Goal: Task Accomplishment & Management: Use online tool/utility

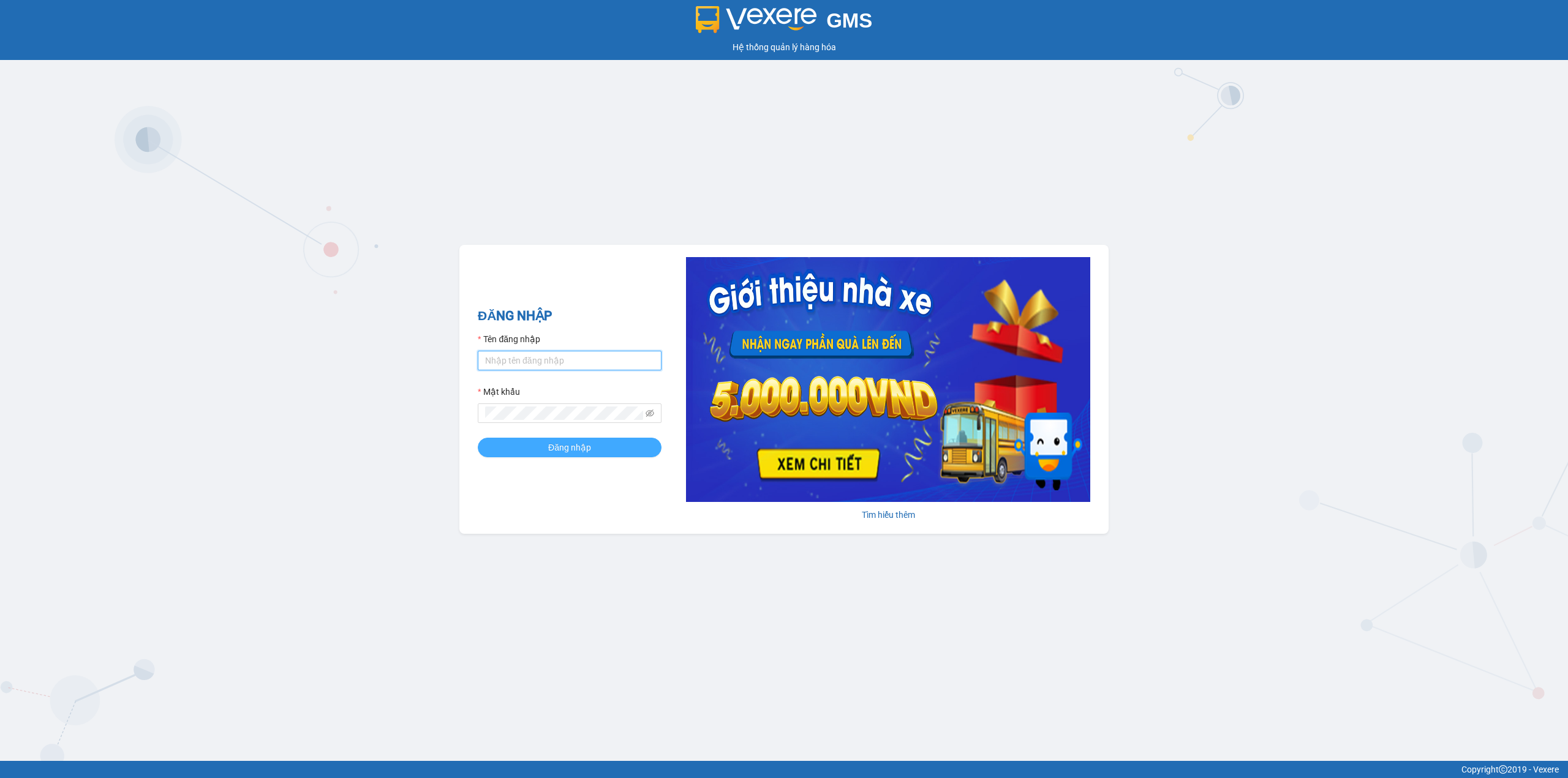
type input "doducanh.vxr"
click at [562, 440] on button "Đăng nhập" at bounding box center [569, 447] width 184 height 20
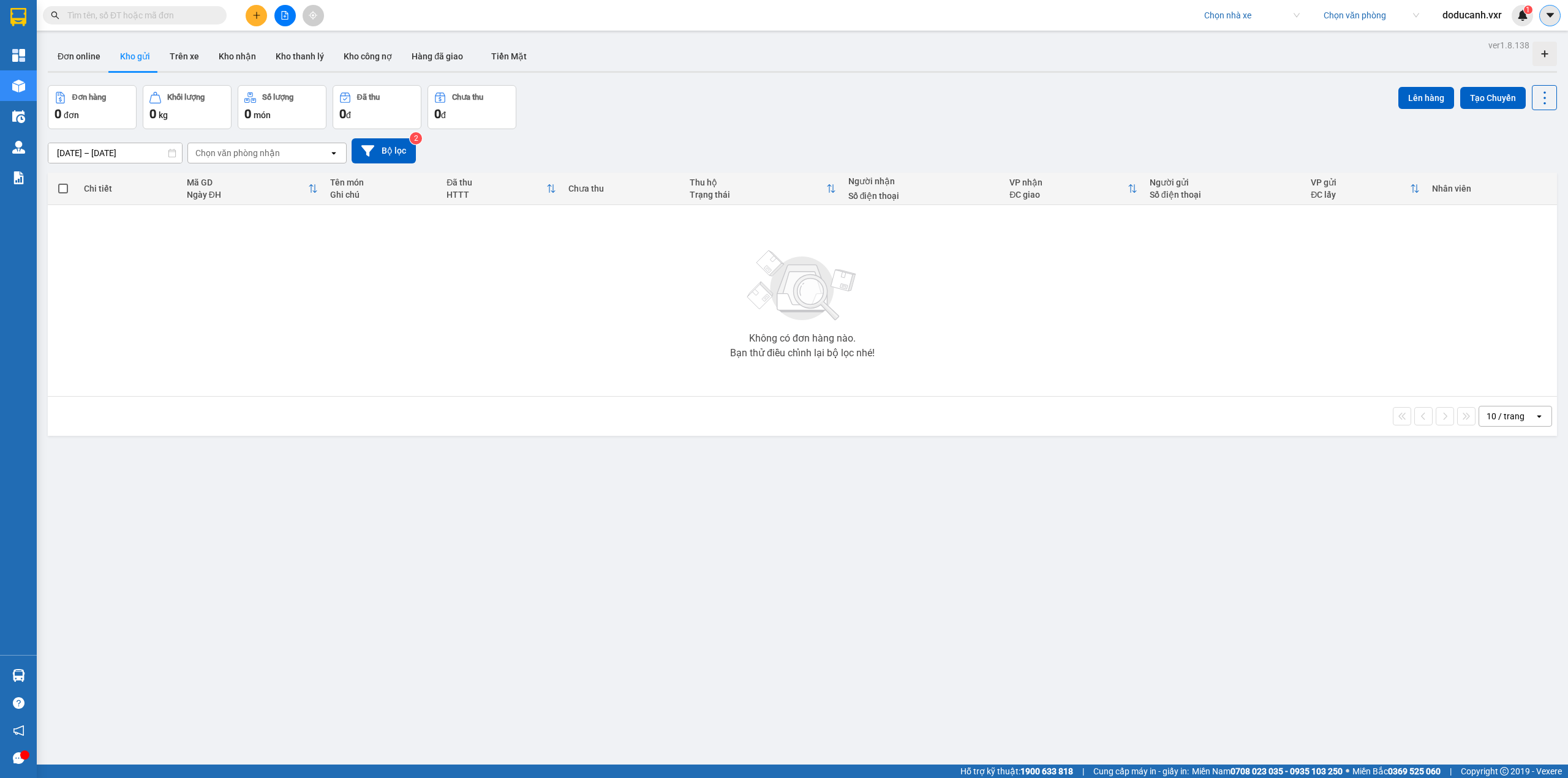
click at [1548, 9] on icon "caret-down" at bounding box center [1550, 15] width 11 height 11
click at [1521, 45] on div "Cấu hình nhà xe" at bounding box center [1517, 46] width 62 height 13
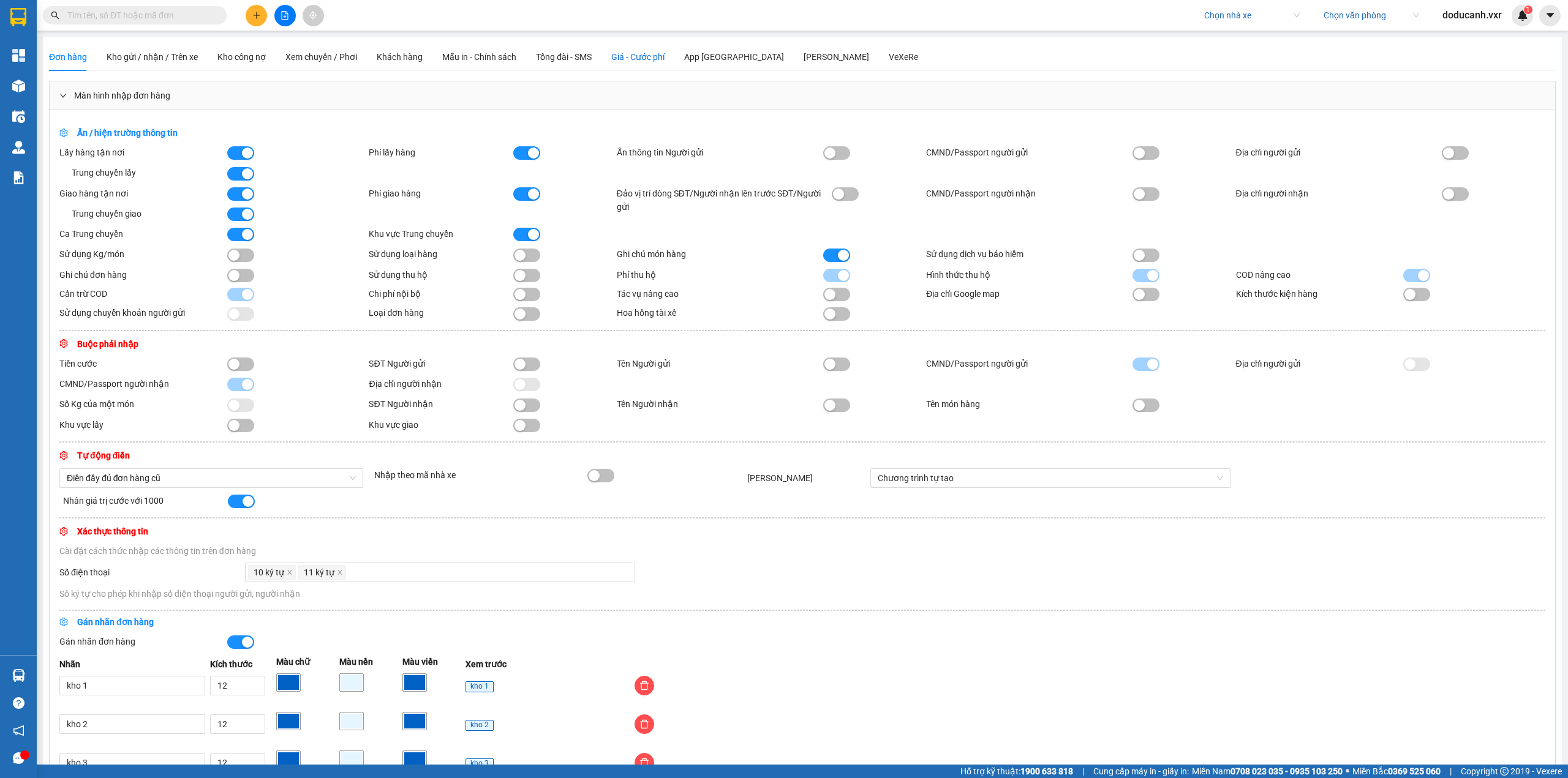
click at [650, 58] on span "Giá - Cước phí" at bounding box center [638, 57] width 54 height 9
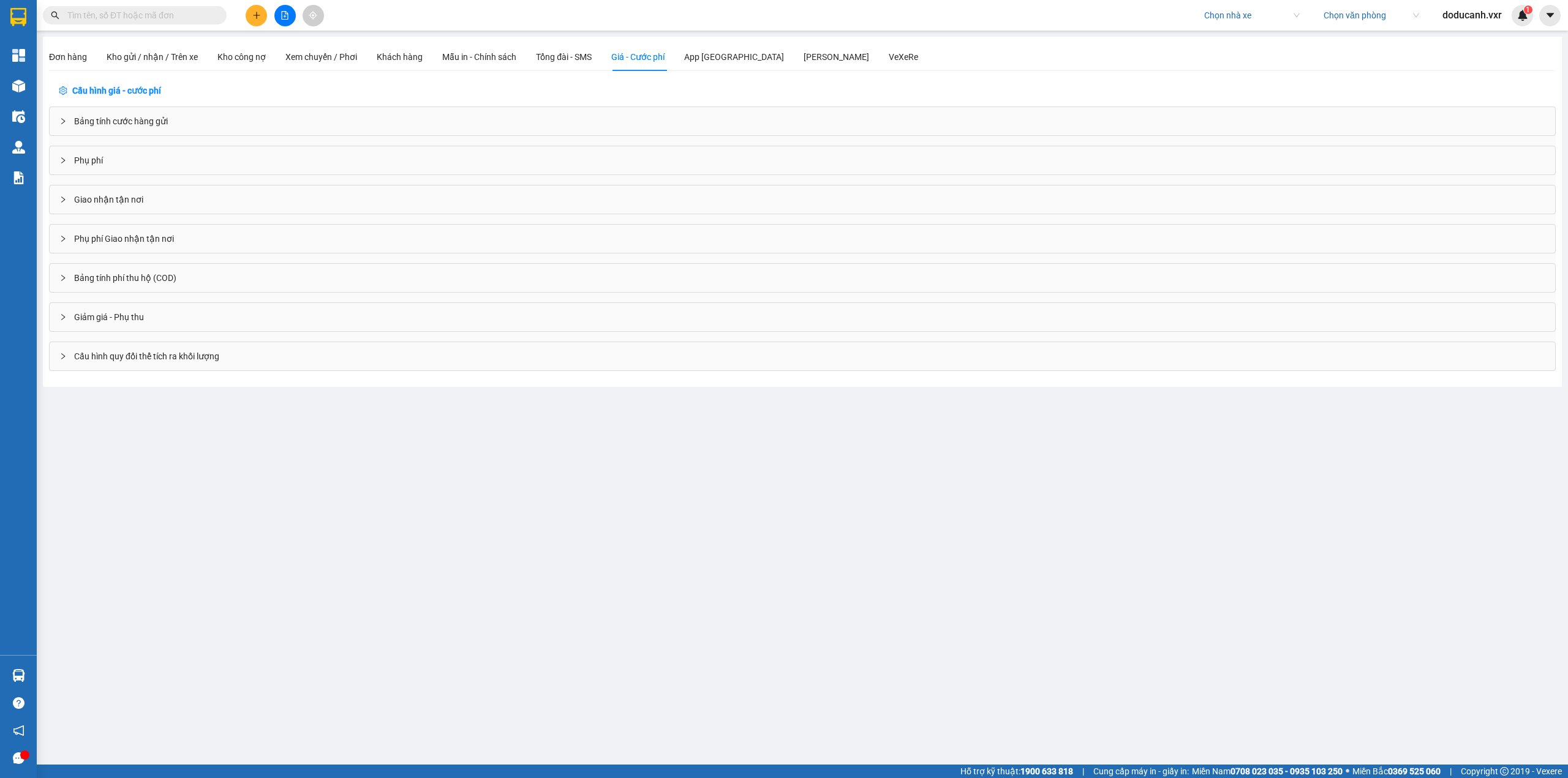
click at [179, 122] on div "Bảng tính cước hàng gửi" at bounding box center [803, 122] width 1506 height 28
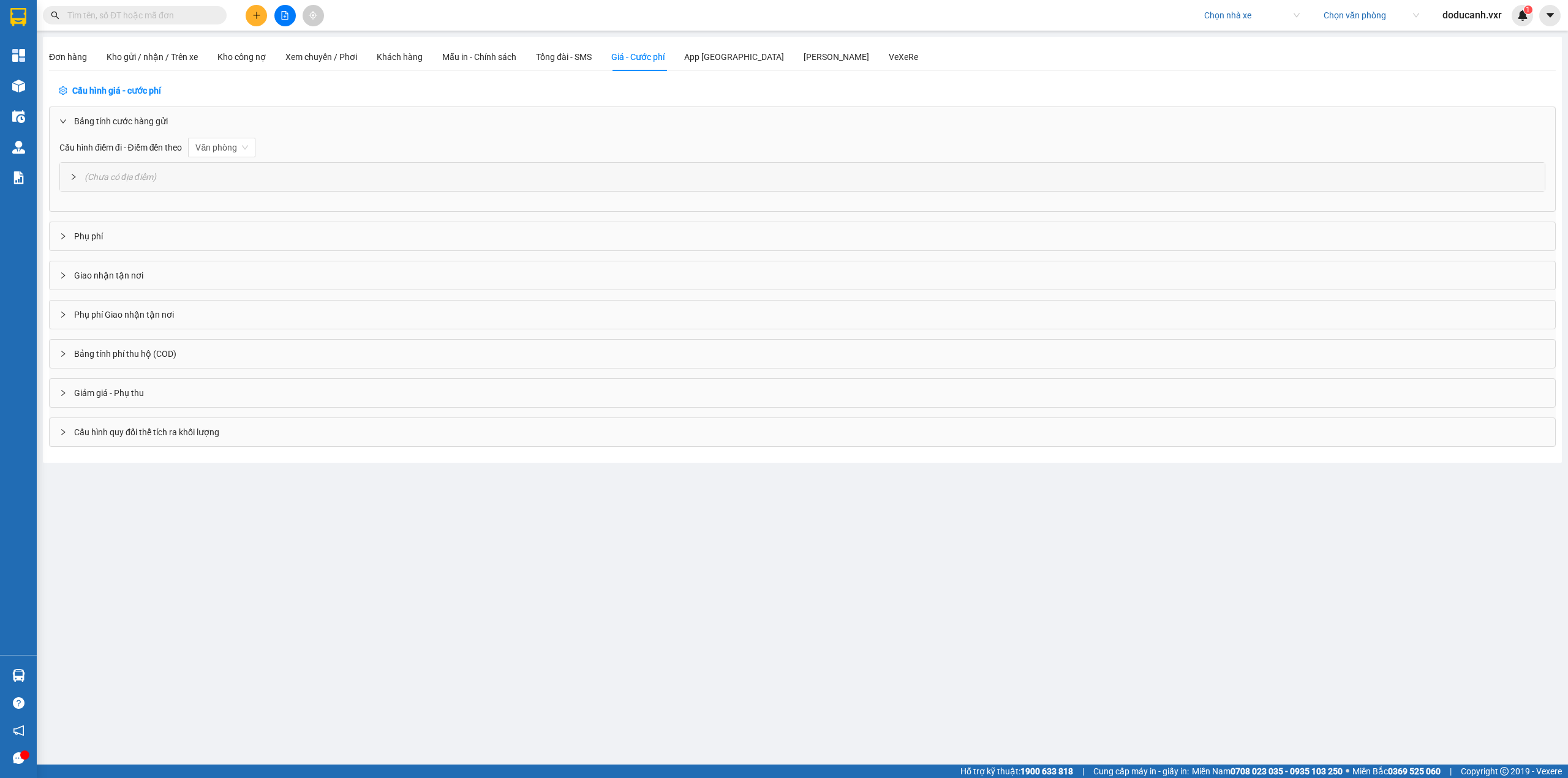
click at [180, 182] on div "( Chưa có địa điểm )" at bounding box center [802, 177] width 1484 height 28
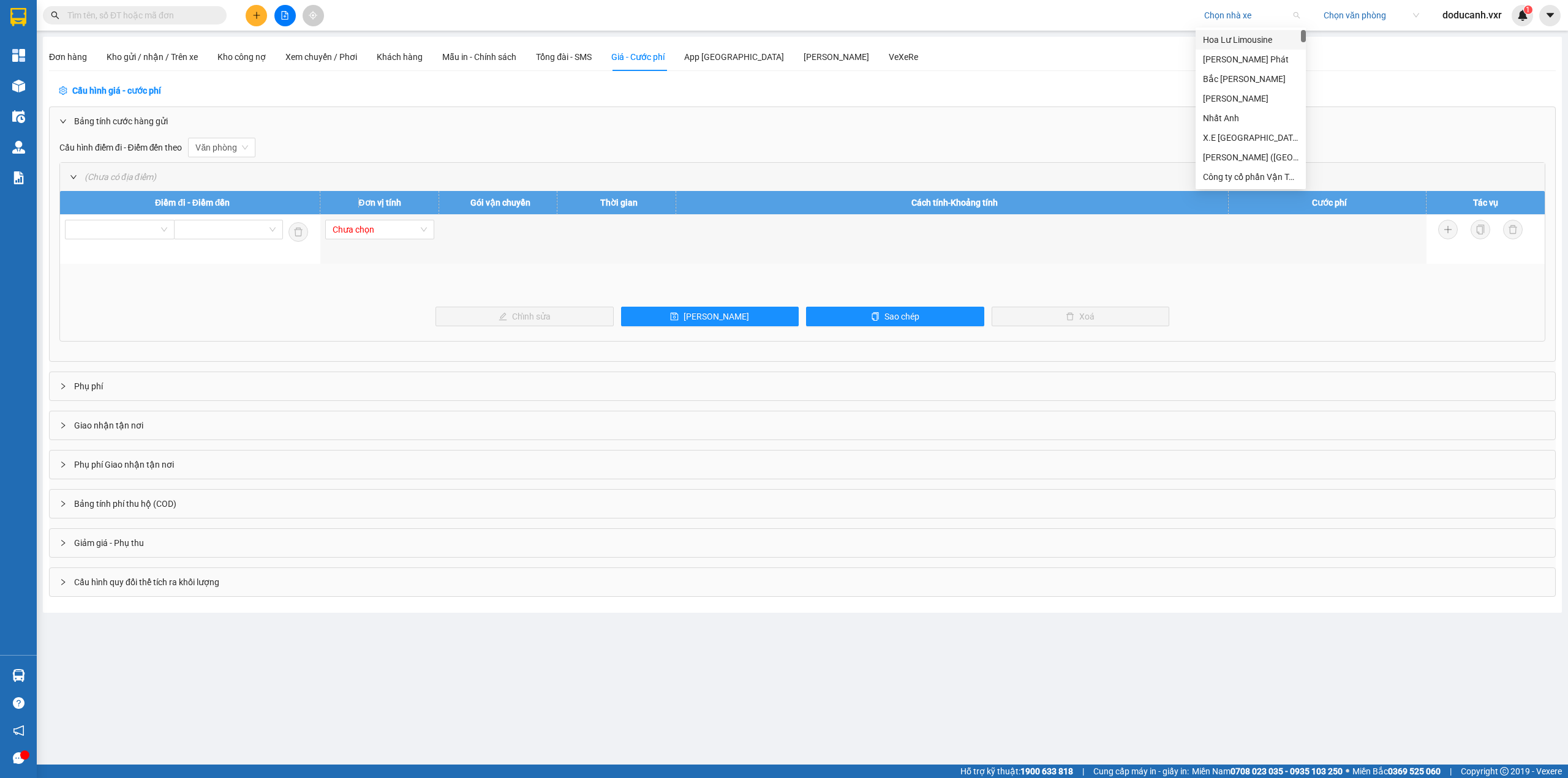
click at [1255, 15] on input "search" at bounding box center [1248, 15] width 87 height 18
type input "ty le"
click at [1261, 33] on div "Xe [PERSON_NAME]" at bounding box center [1250, 39] width 95 height 13
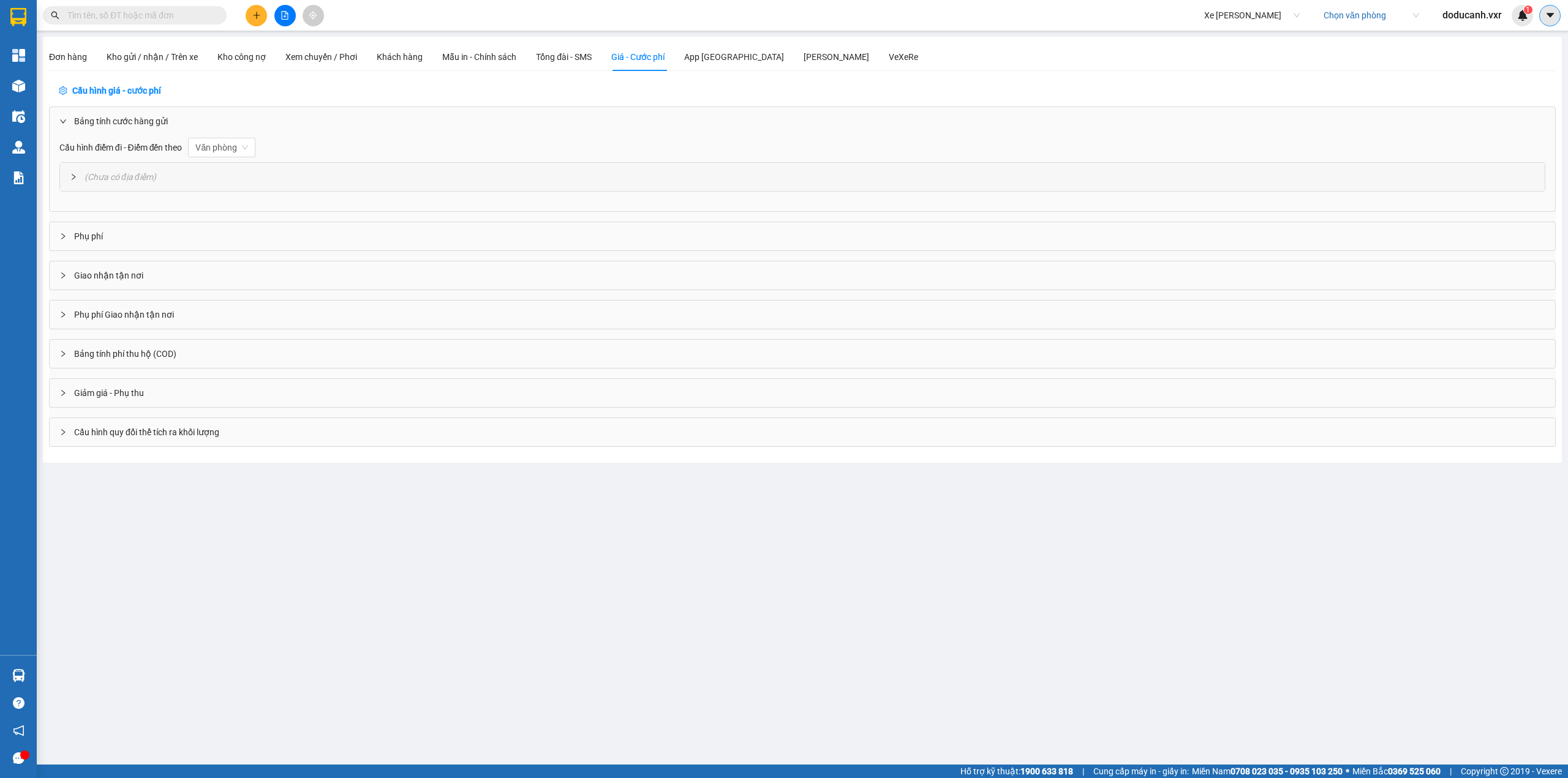
click at [1552, 16] on icon "caret-down" at bounding box center [1550, 15] width 11 height 11
click at [1520, 42] on div "Cấu hình nhà xe" at bounding box center [1517, 46] width 62 height 13
click at [651, 57] on span "Giá - Cước phí" at bounding box center [638, 57] width 54 height 9
click at [715, 62] on div "App [GEOGRAPHIC_DATA]" at bounding box center [734, 57] width 100 height 13
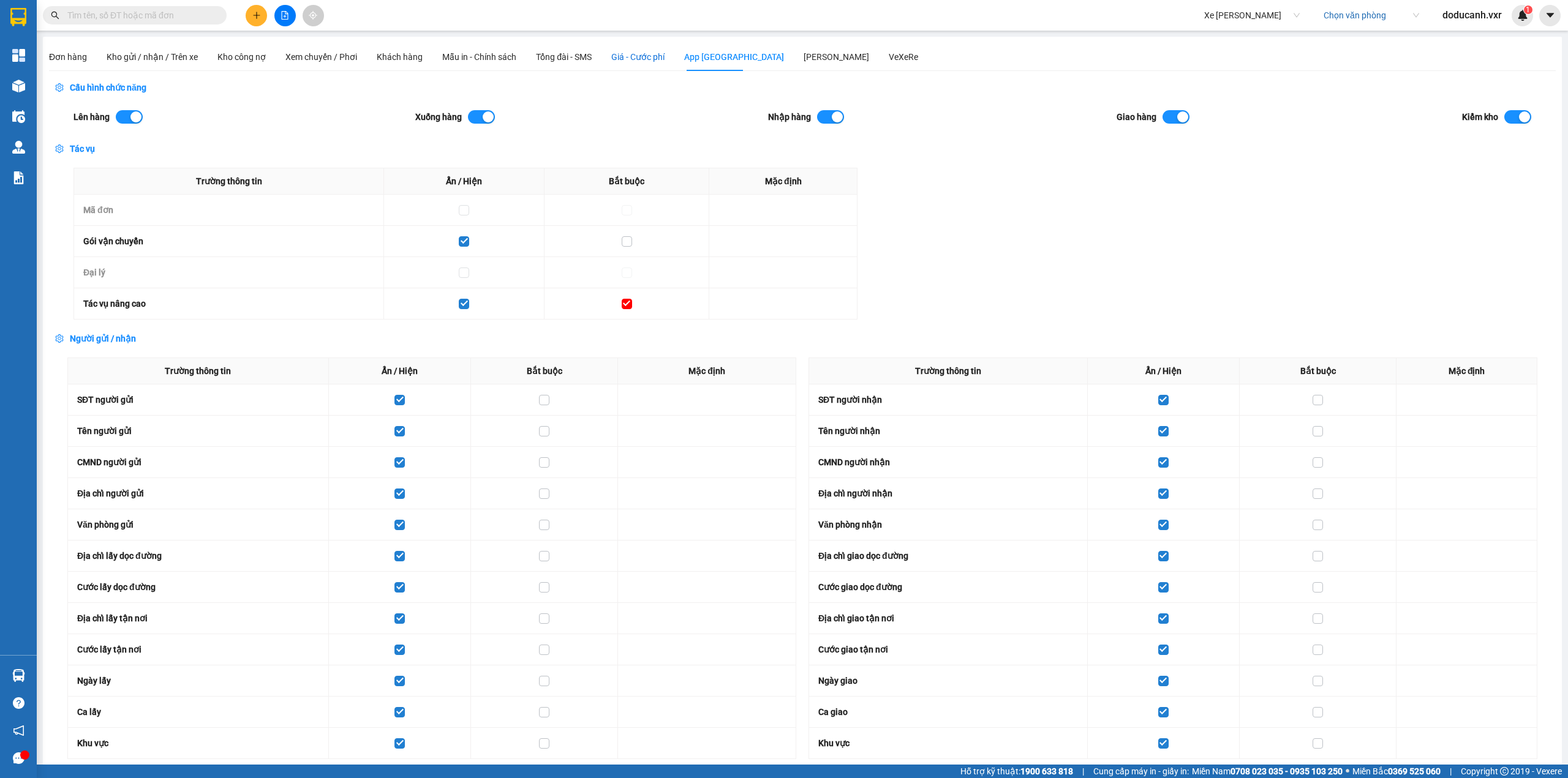
click at [636, 62] on span "Giá - Cước phí" at bounding box center [638, 57] width 54 height 9
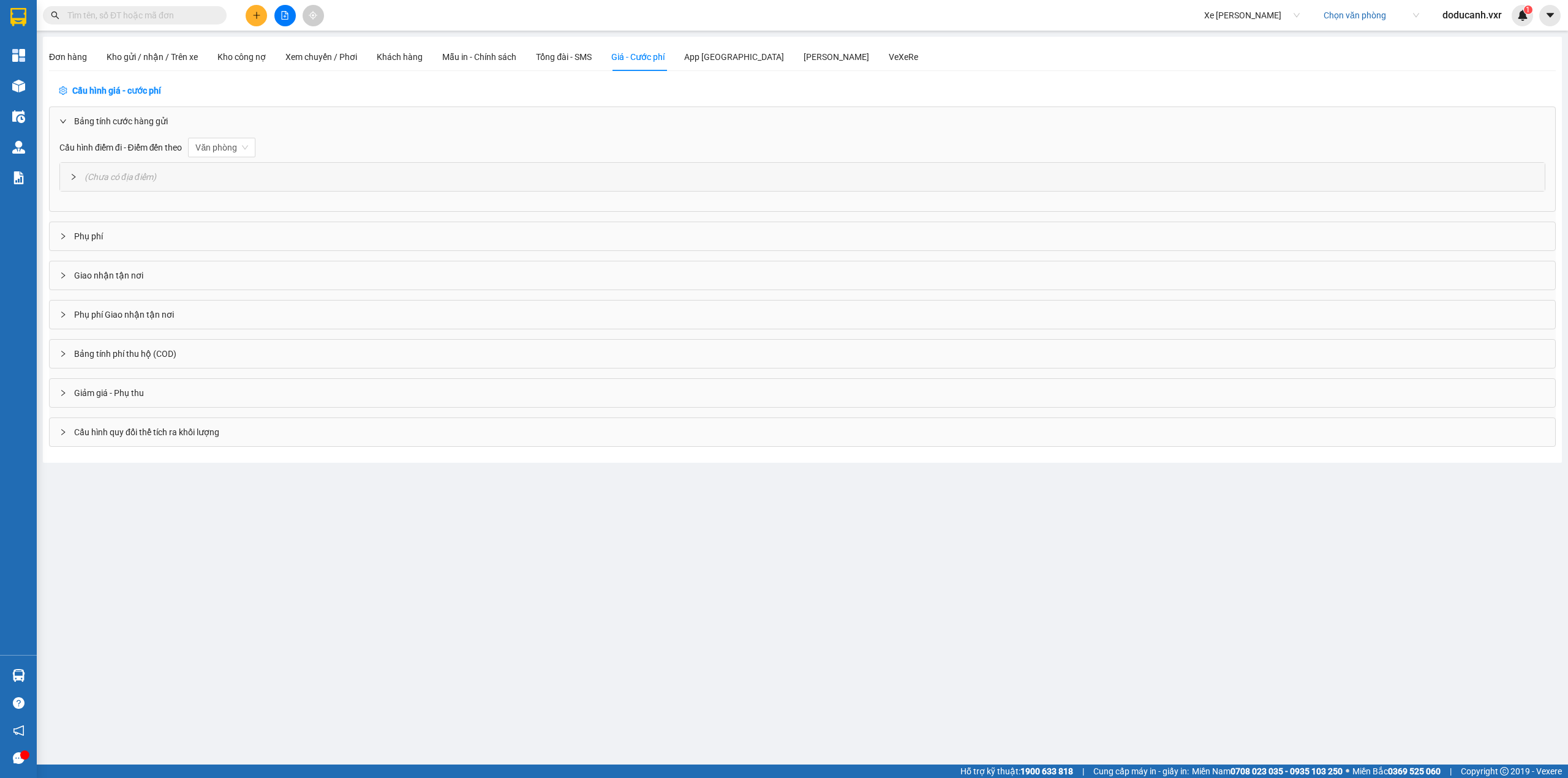
click at [143, 123] on div "Bảng tính cước hàng gửi" at bounding box center [803, 122] width 1506 height 28
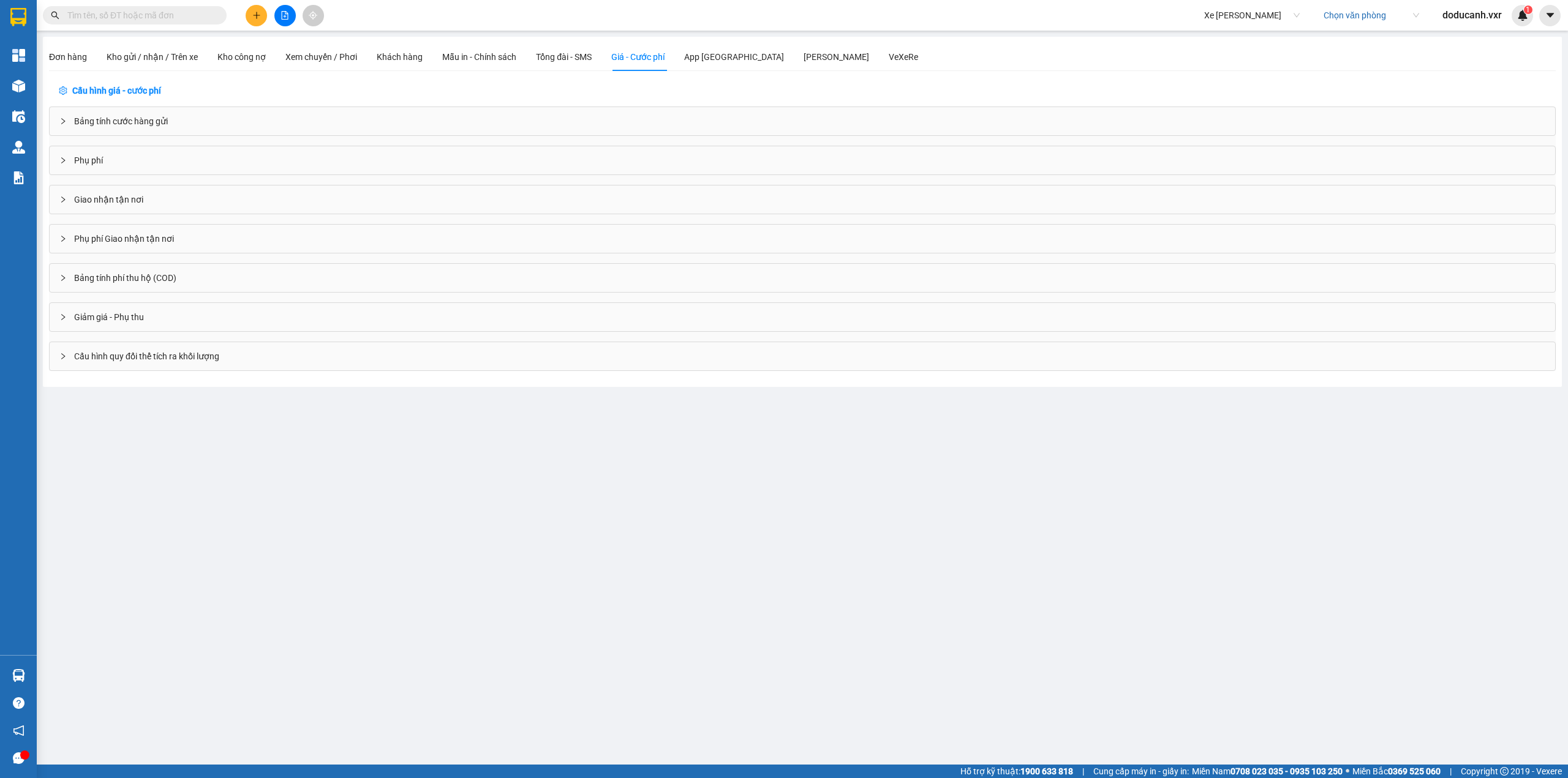
click at [143, 123] on div "Bảng tính cước hàng gửi" at bounding box center [803, 122] width 1506 height 28
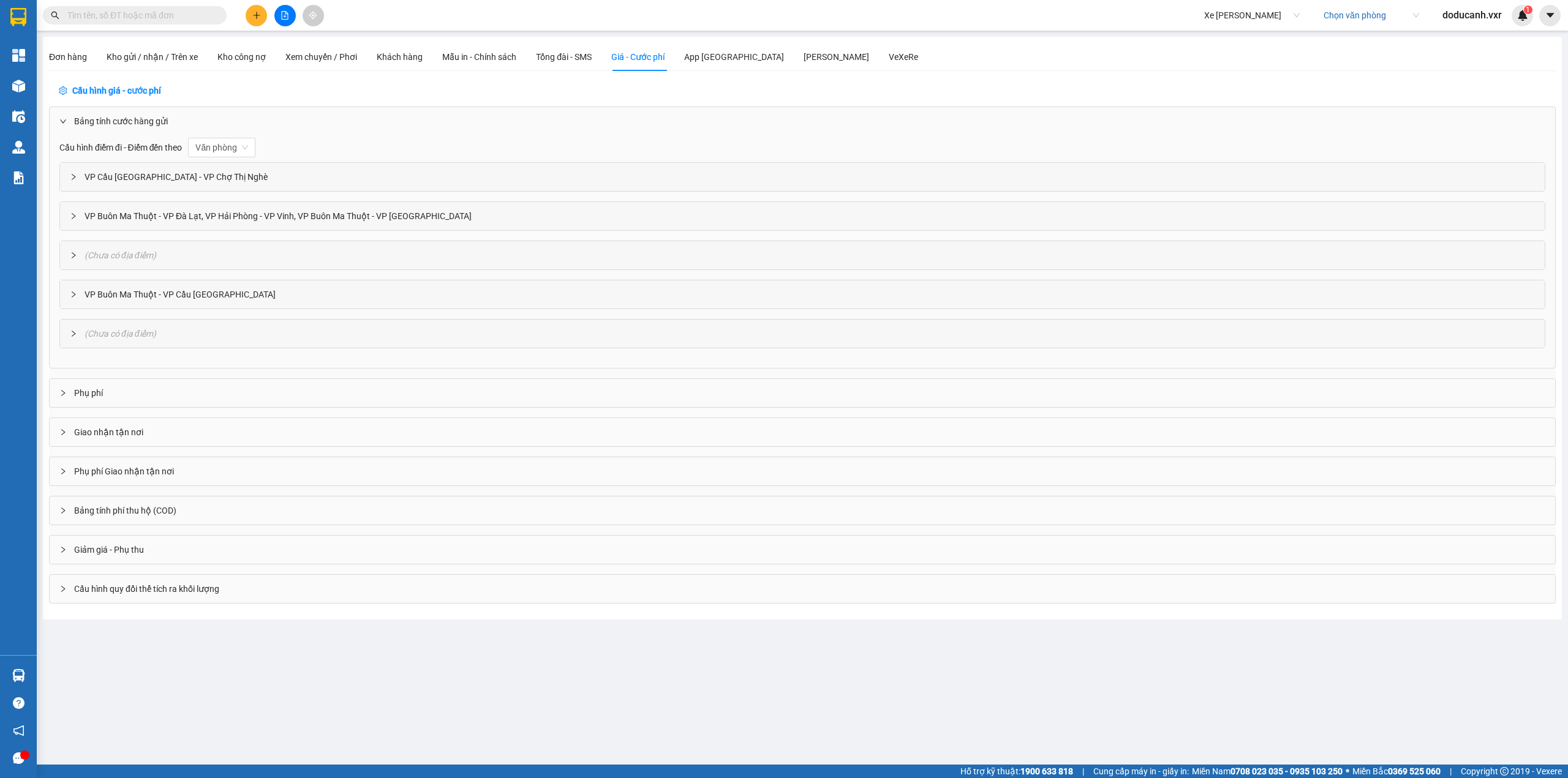
click at [122, 335] on span "Chưa có địa điểm" at bounding box center [120, 334] width 65 height 9
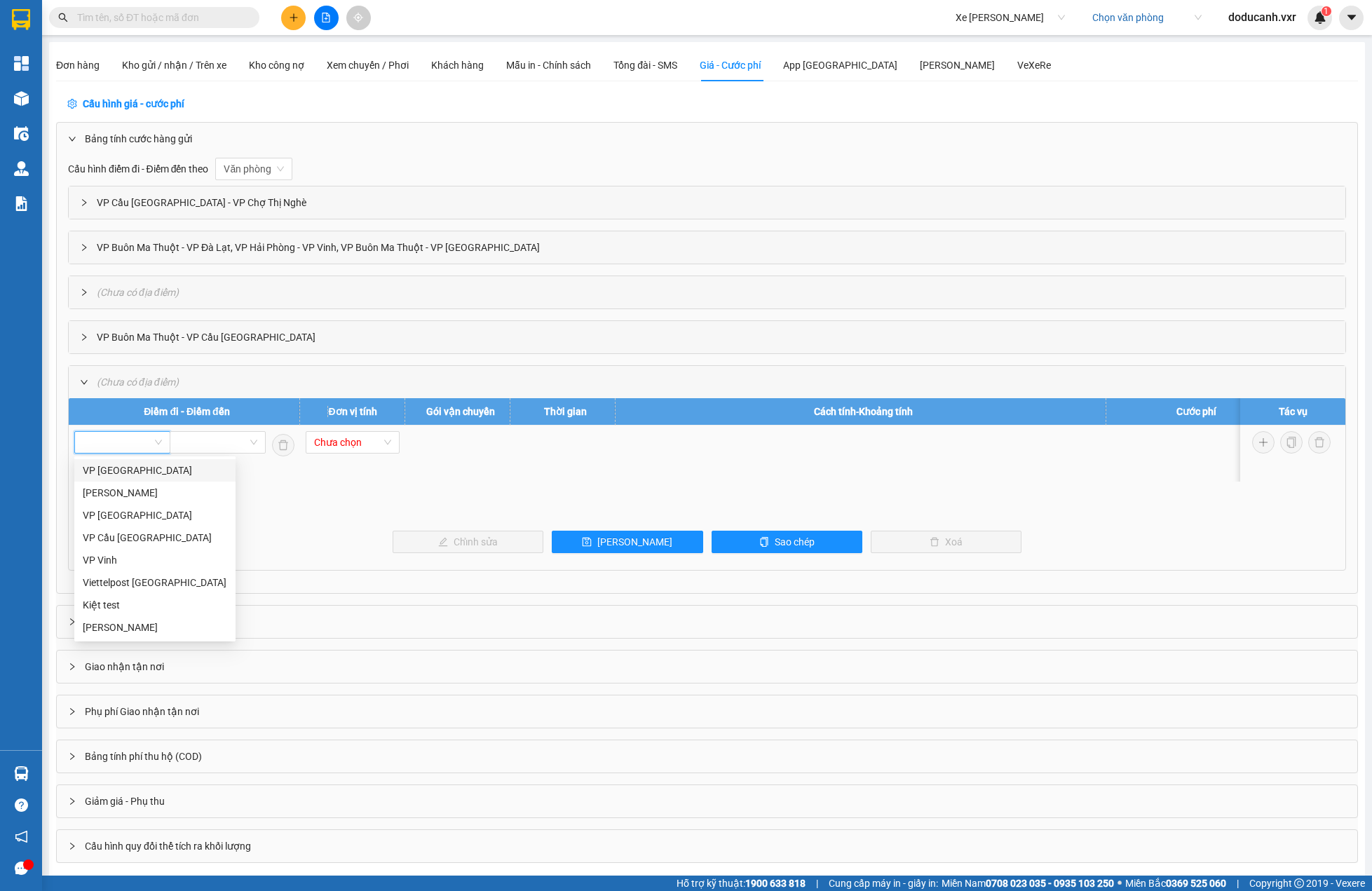
click at [145, 444] on input "search" at bounding box center [117, 442] width 70 height 21
click at [136, 472] on div "VP [GEOGRAPHIC_DATA]" at bounding box center [155, 470] width 145 height 15
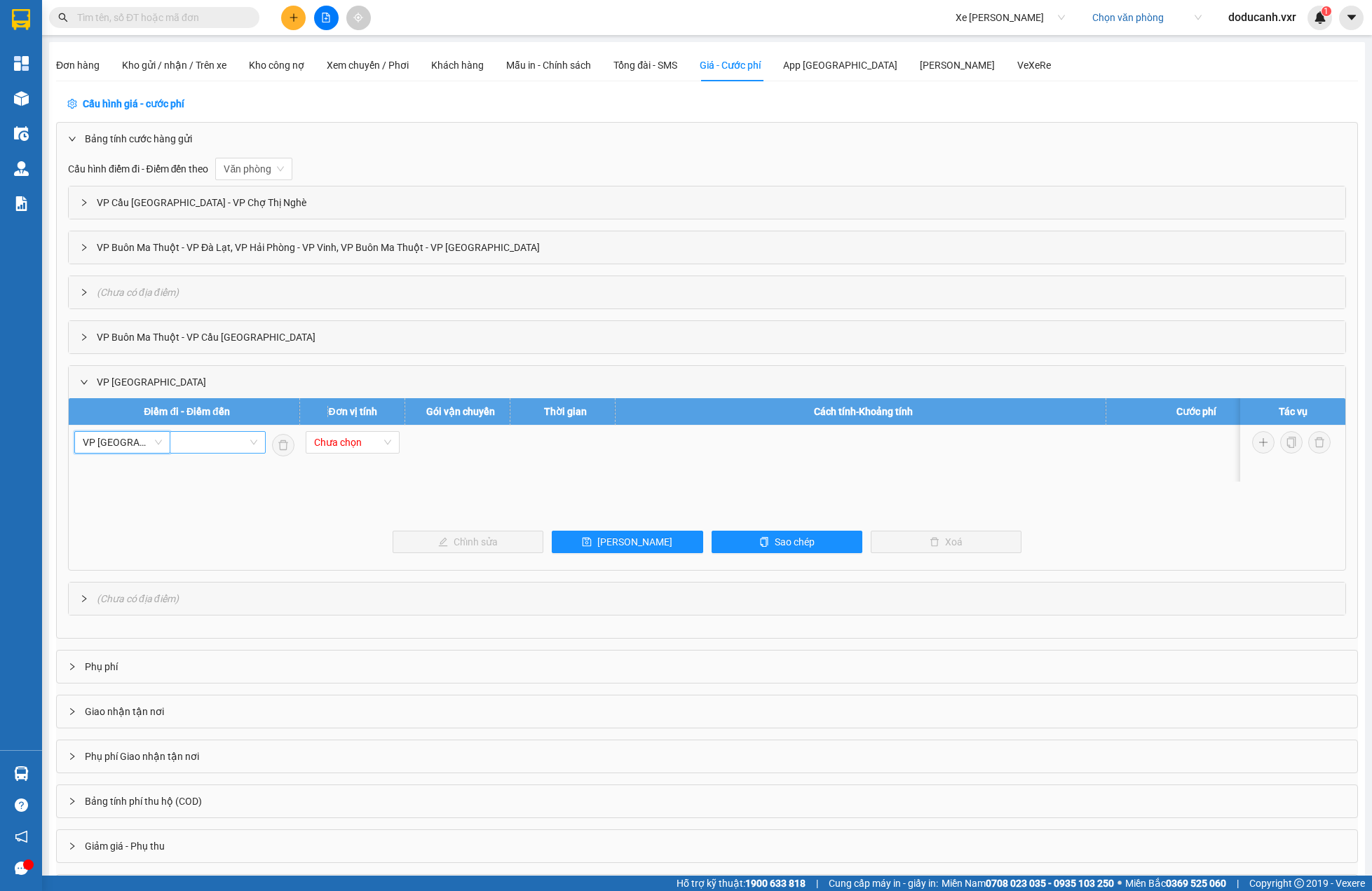
click at [265, 439] on div at bounding box center [218, 442] width 96 height 23
click at [215, 493] on div "[PERSON_NAME]" at bounding box center [250, 492] width 145 height 15
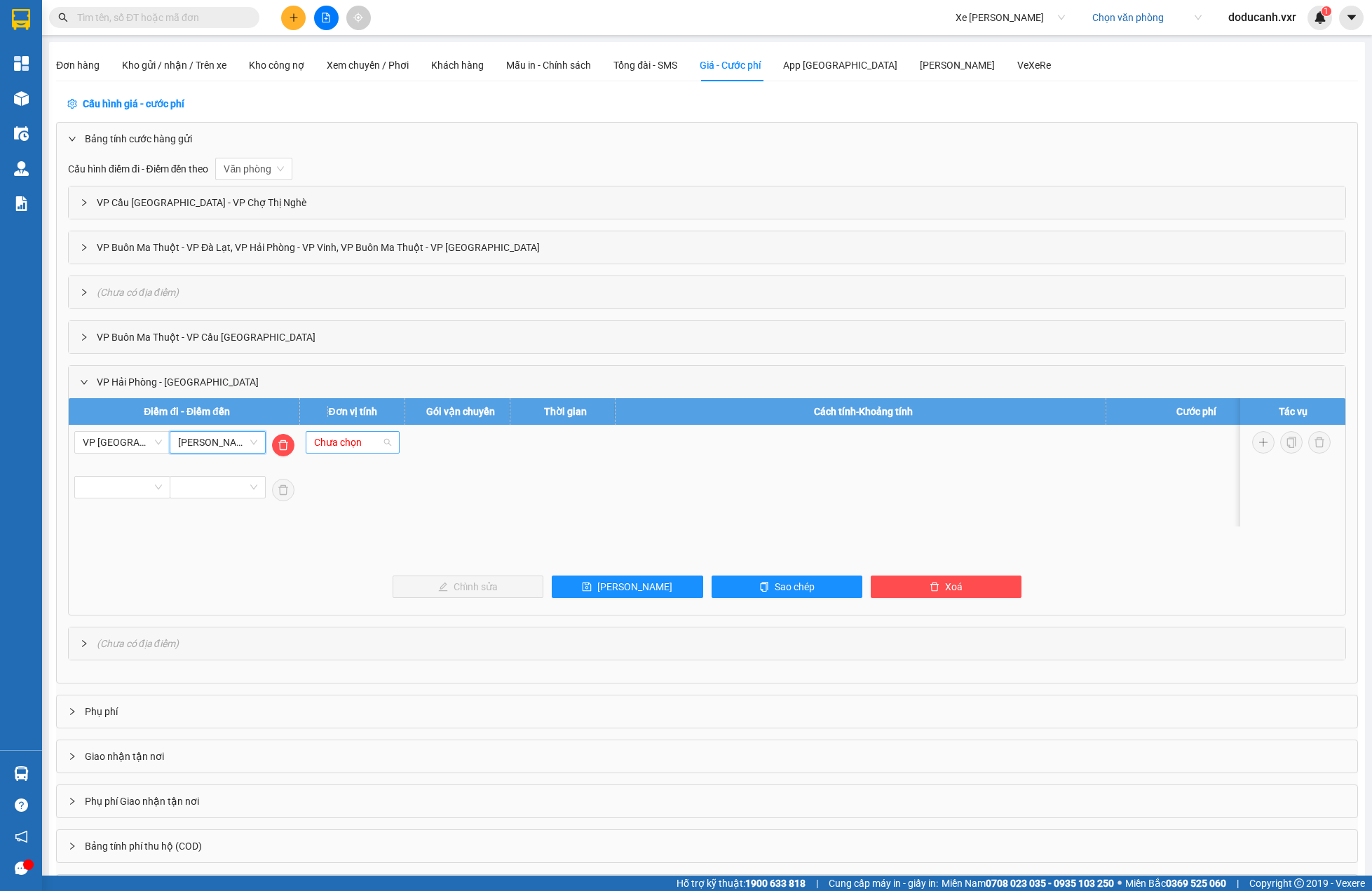
click at [389, 443] on span "Chưa chọn" at bounding box center [352, 442] width 77 height 21
click at [376, 495] on div "Bất kỳ" at bounding box center [380, 492] width 133 height 15
click at [461, 443] on span "Chưa chọn" at bounding box center [443, 443] width 48 height 11
click at [448, 530] on div "Nhanh" at bounding box center [457, 538] width 77 height 15
click at [562, 446] on input "text" at bounding box center [563, 442] width 94 height 23
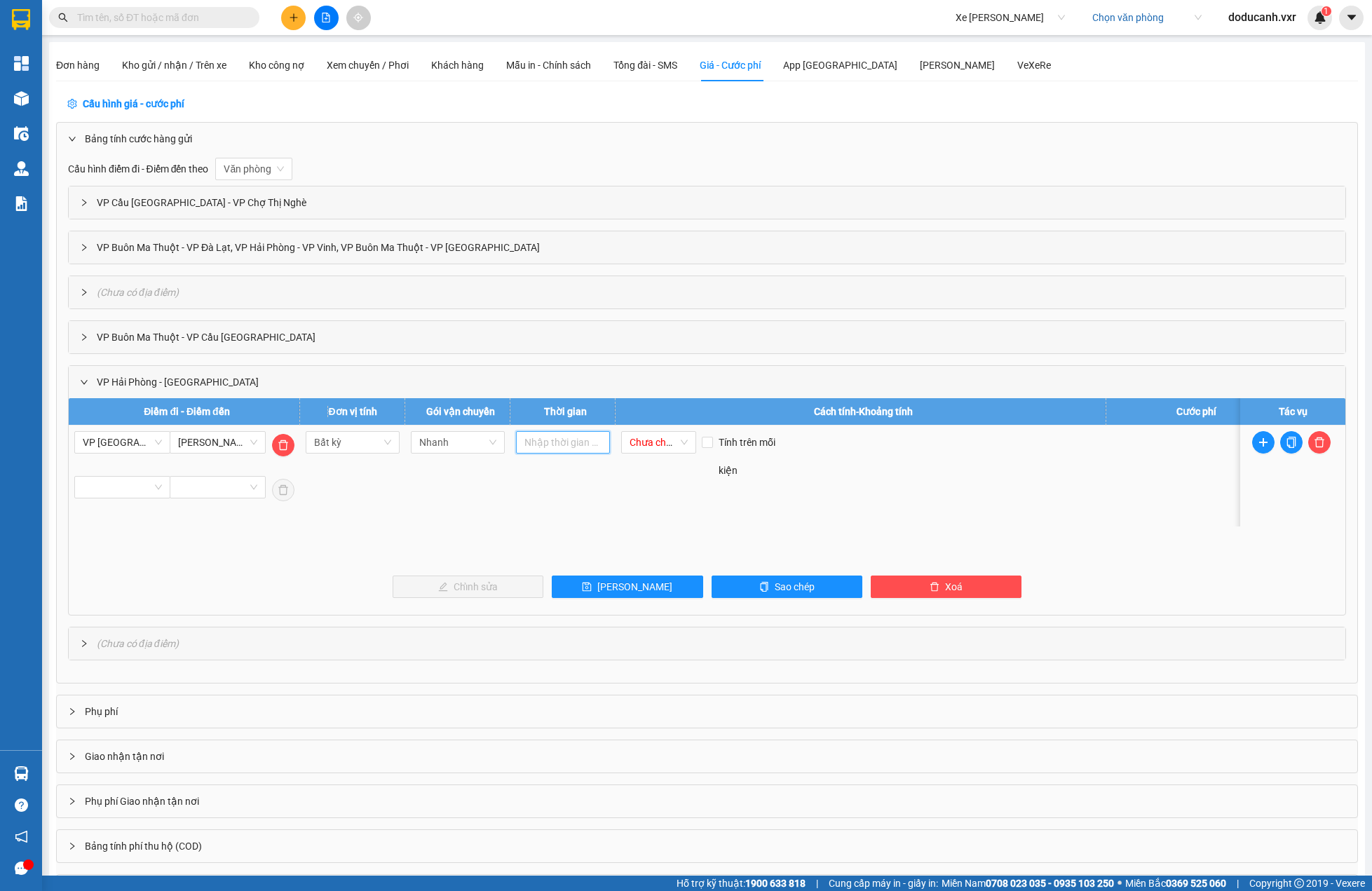
click at [606, 446] on input "text" at bounding box center [563, 442] width 94 height 23
click at [675, 446] on span "Chưa chọn" at bounding box center [653, 443] width 48 height 11
click at [659, 496] on div "Bất kỳ" at bounding box center [658, 492] width 58 height 15
click at [659, 440] on span "Bất kỳ" at bounding box center [658, 442] width 58 height 21
click at [659, 492] on div "Giá trị" at bounding box center [658, 492] width 58 height 15
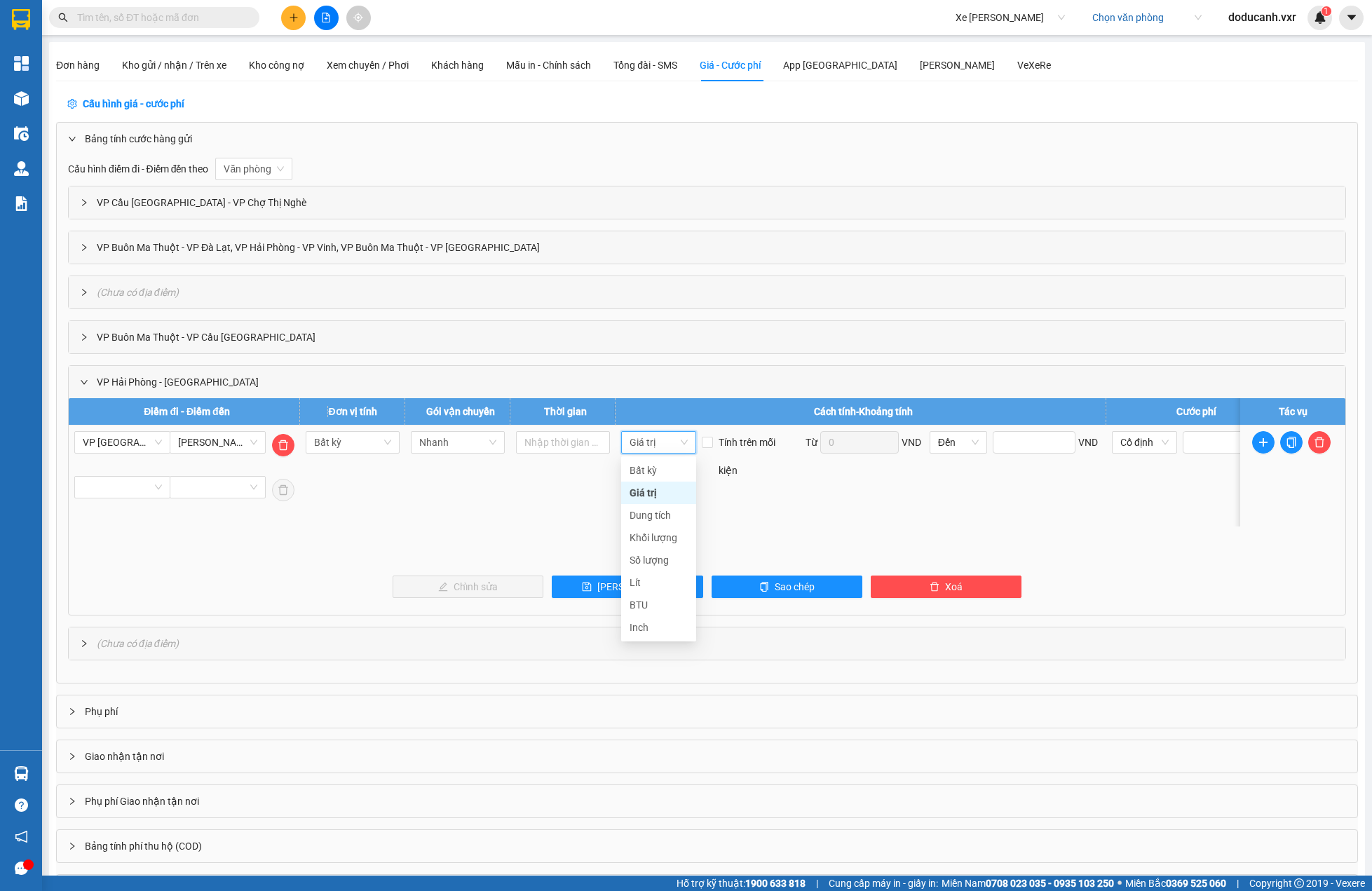
click at [653, 453] on span "Giá trị" at bounding box center [658, 442] width 58 height 21
click at [659, 519] on span "Dung tích" at bounding box center [650, 515] width 42 height 11
click at [714, 440] on span "Tính trên mỗi kiện" at bounding box center [754, 456] width 84 height 56
click at [713, 440] on input "Tính trên mỗi kiện" at bounding box center [707, 443] width 11 height 11
click at [714, 440] on label "Tính trên mỗi kiện" at bounding box center [750, 456] width 96 height 56
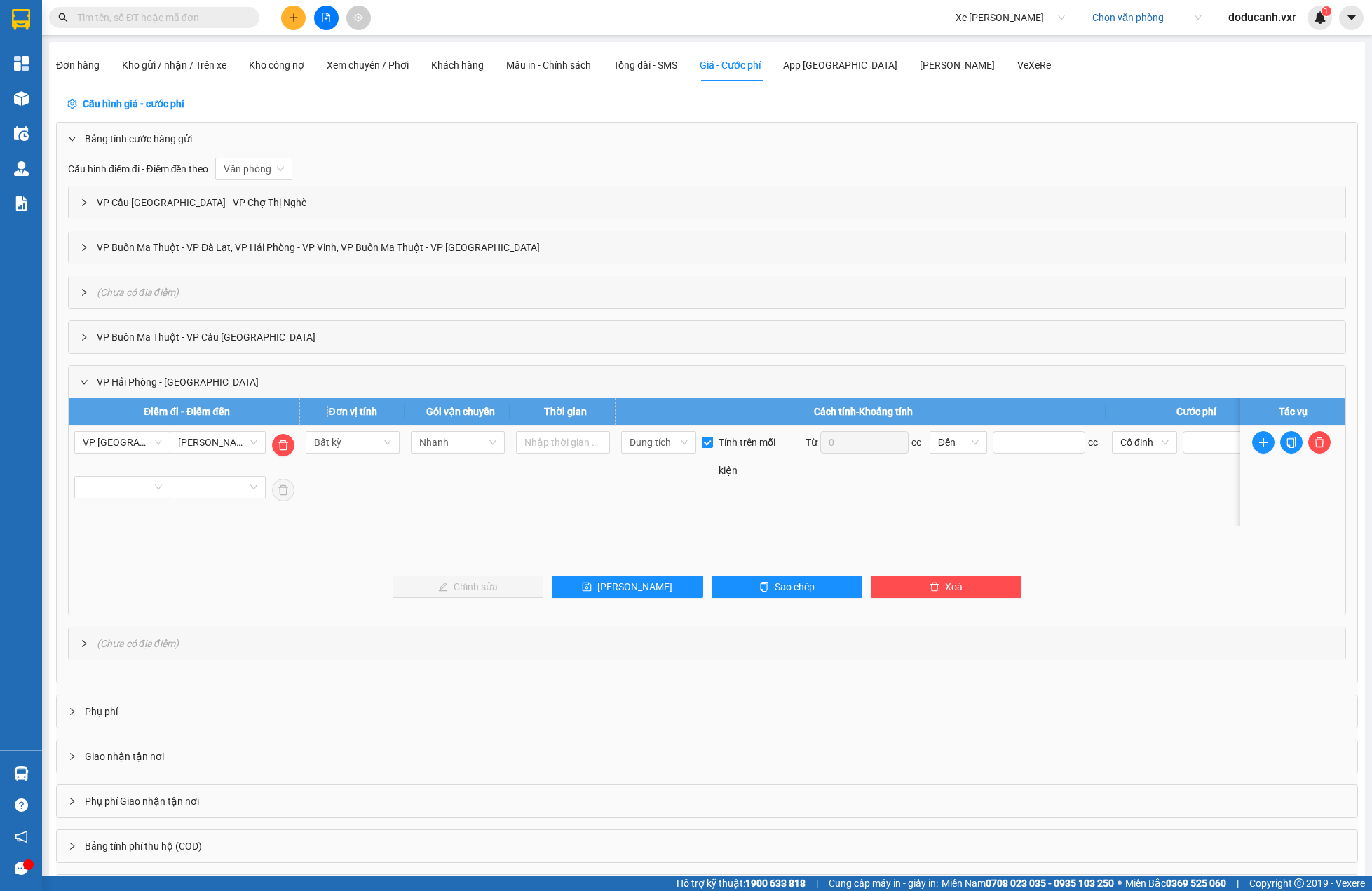
click at [713, 440] on input "Tính trên mỗi kiện" at bounding box center [707, 443] width 11 height 11
checkbox input "false"
click at [969, 446] on span "Đến" at bounding box center [957, 442] width 41 height 21
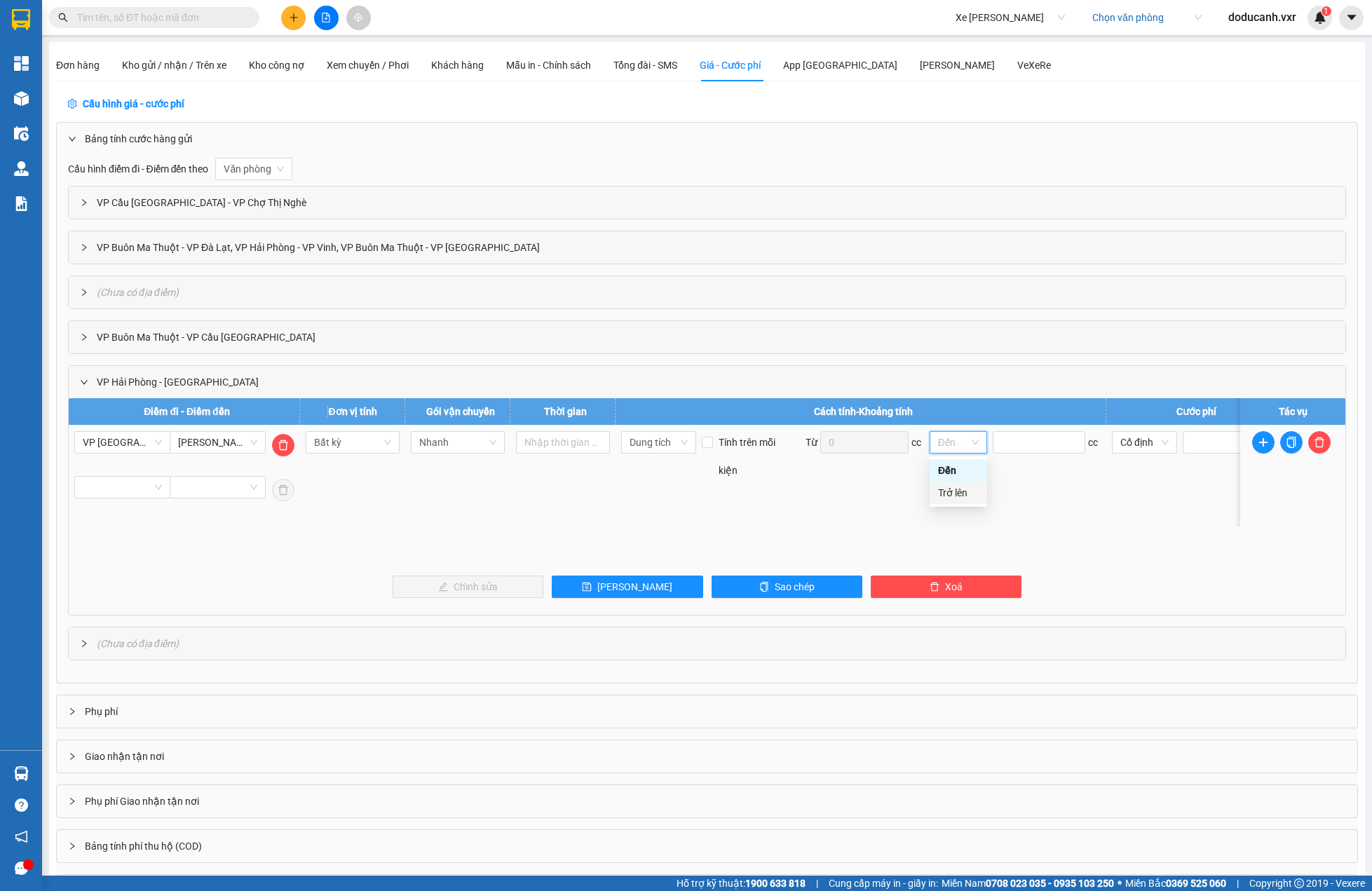
click at [832, 482] on div "Dung tích Tính trên mỗi kiện Từ 0 cc Đến cc" at bounding box center [861, 466] width 485 height 70
click at [678, 443] on span "Dung tích" at bounding box center [658, 442] width 58 height 21
click at [666, 470] on div "Bất kỳ" at bounding box center [658, 470] width 58 height 15
click at [840, 484] on div "-3_1 Bất kỳ Tính trên mỗi kiện" at bounding box center [861, 466] width 485 height 70
click at [637, 585] on span "[PERSON_NAME]" at bounding box center [634, 586] width 75 height 15
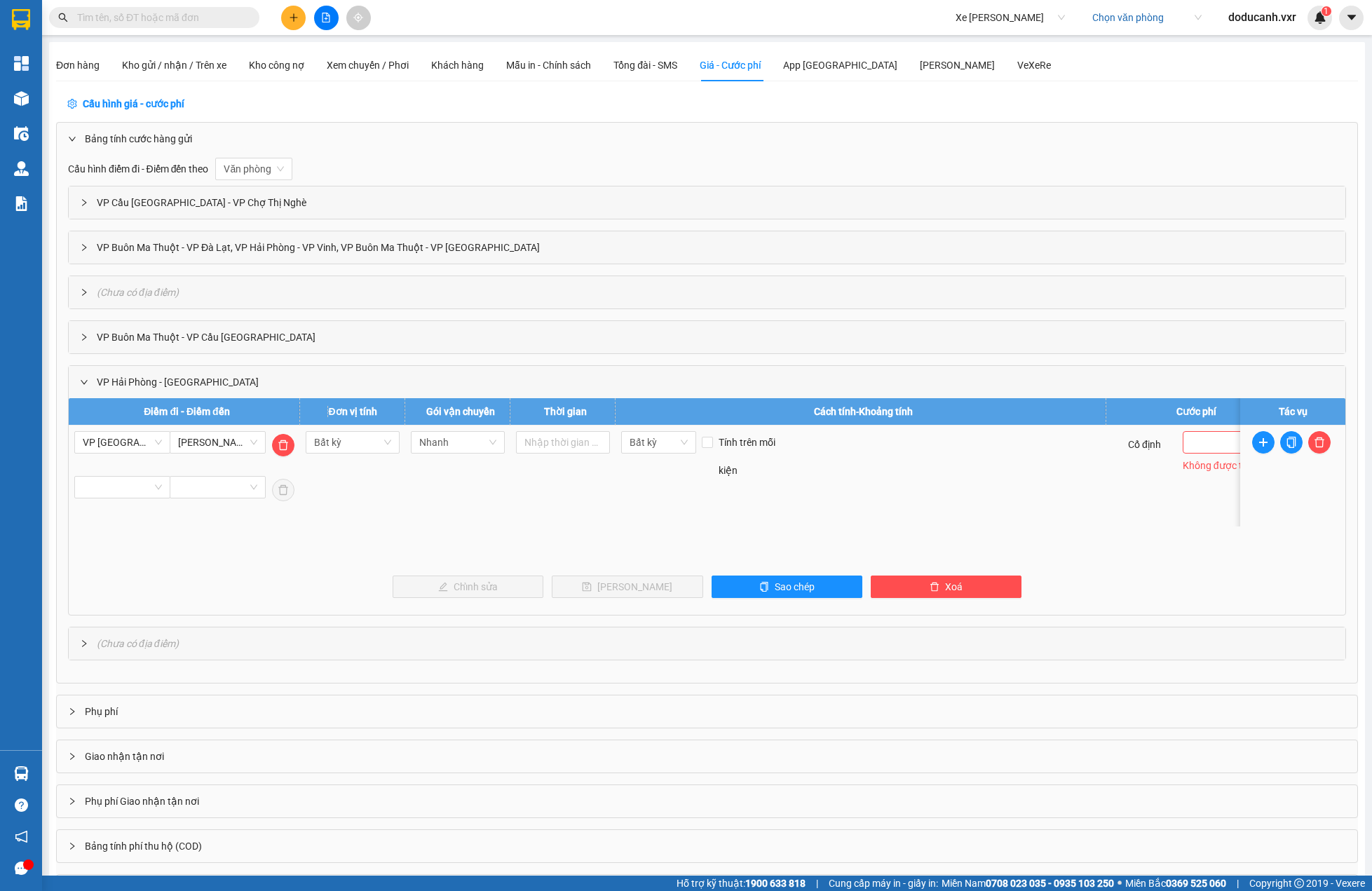
click at [1115, 493] on td "Cố định VND Không được trống" at bounding box center [1194, 476] width 175 height 101
click at [1204, 446] on input "text" at bounding box center [1216, 442] width 68 height 23
type input "10,000"
click at [1157, 492] on td "Cố định 10,000 VND" at bounding box center [1194, 476] width 175 height 101
click at [677, 590] on button "[PERSON_NAME]" at bounding box center [627, 586] width 151 height 23
